Goal: Information Seeking & Learning: Learn about a topic

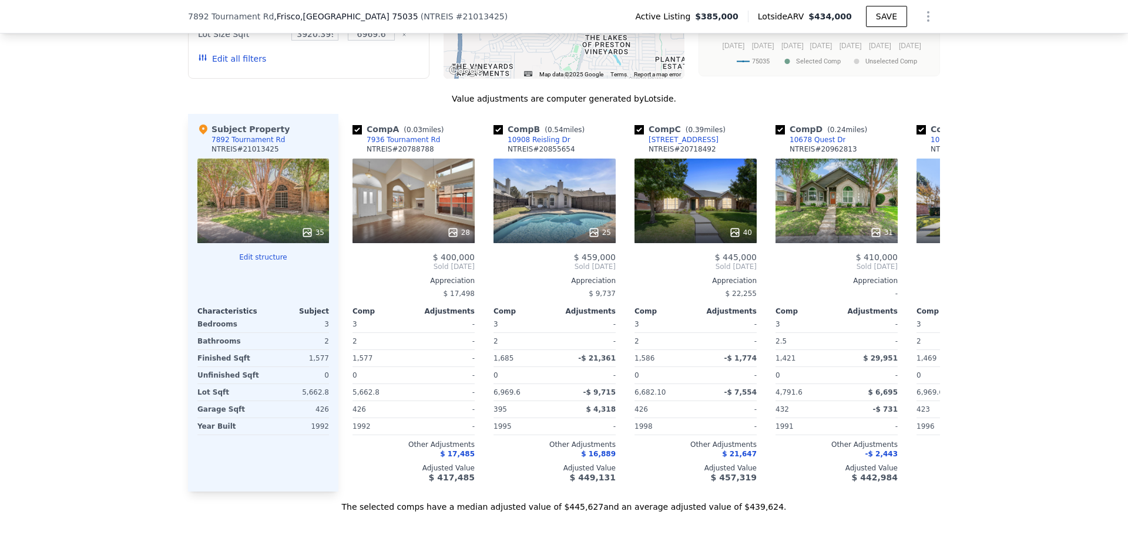
scroll to position [1112, 0]
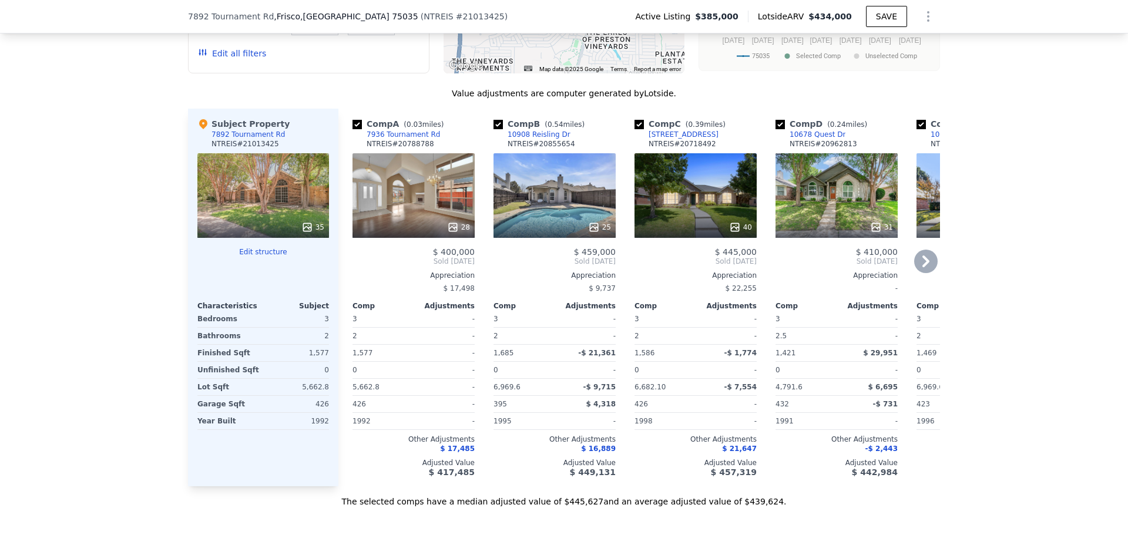
click at [683, 296] on div "$ 22,255" at bounding box center [696, 288] width 122 height 16
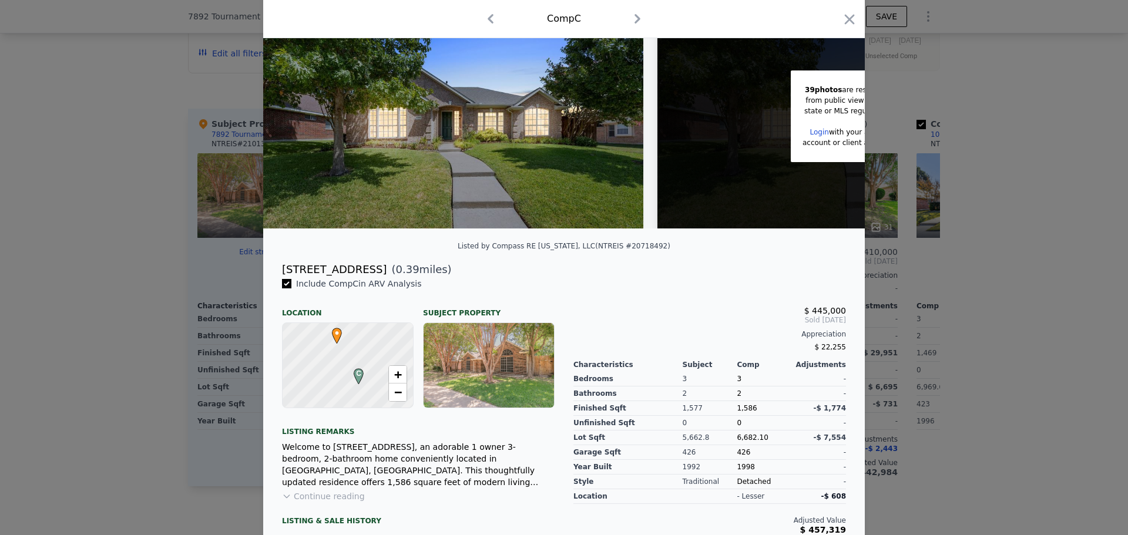
scroll to position [149, 0]
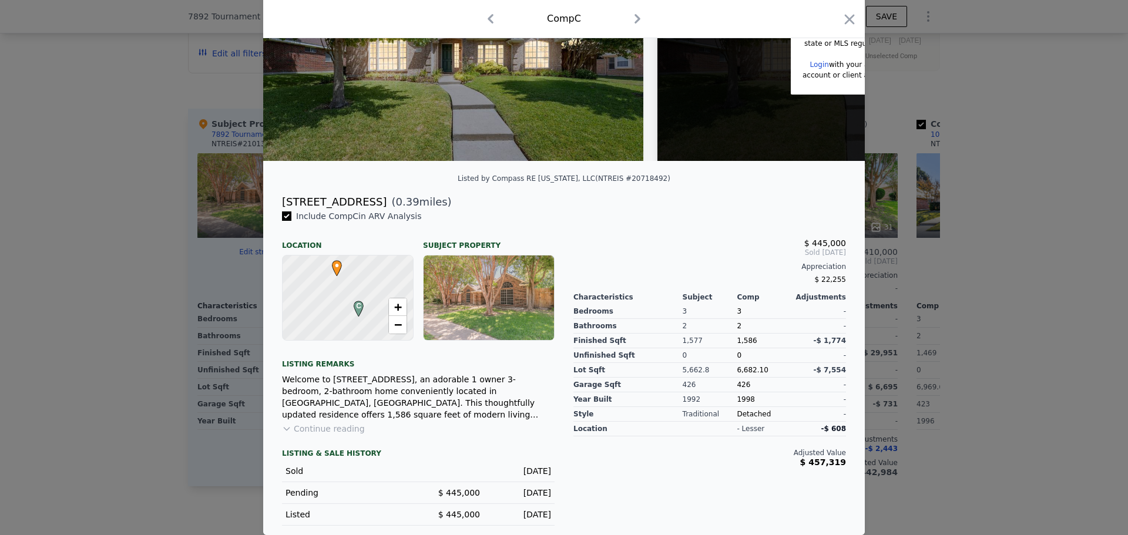
click at [182, 202] on div at bounding box center [564, 267] width 1128 height 535
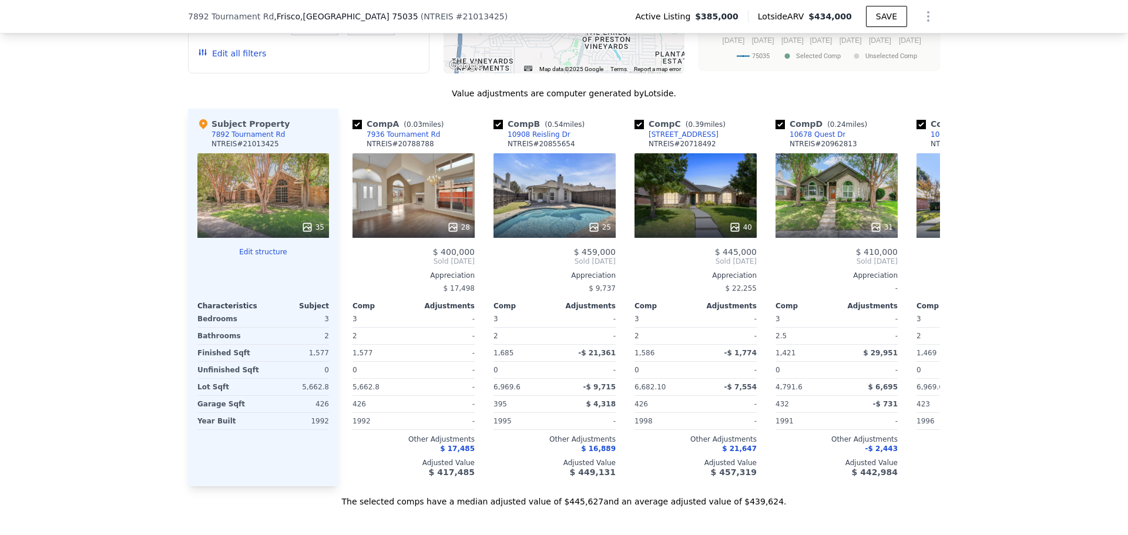
click at [129, 100] on div "We found 12 sales that match your search Listings provided by NTREIS . Filters …" at bounding box center [564, 171] width 1128 height 674
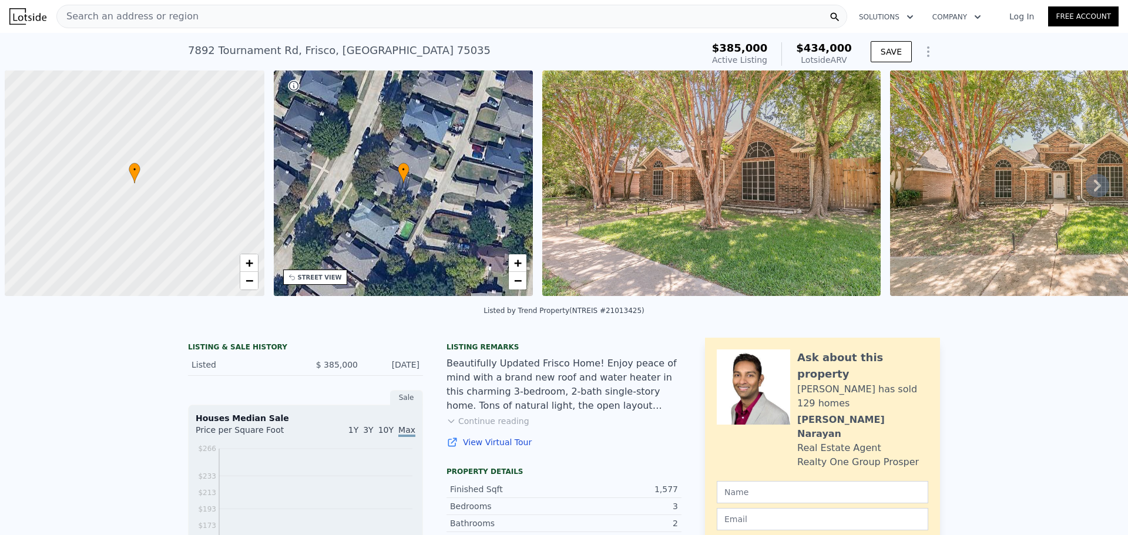
scroll to position [0, 5]
